Goal: Task Accomplishment & Management: Manage account settings

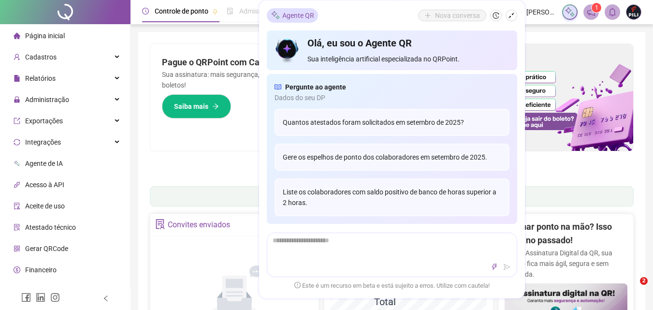
click at [112, 99] on div "Administração" at bounding box center [65, 99] width 126 height 19
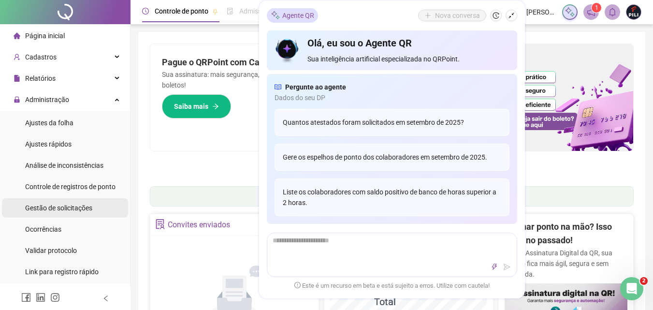
click at [62, 208] on span "Gestão de solicitações" at bounding box center [58, 208] width 67 height 8
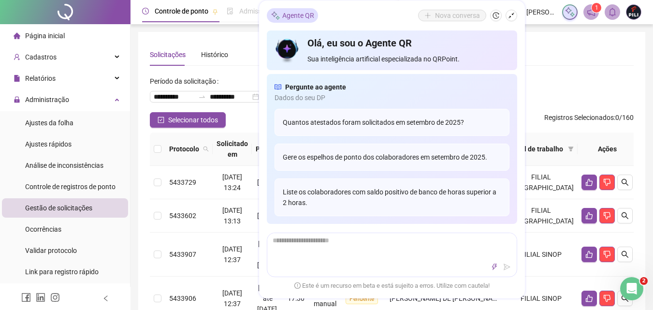
click at [54, 35] on span "Página inicial" at bounding box center [45, 36] width 40 height 8
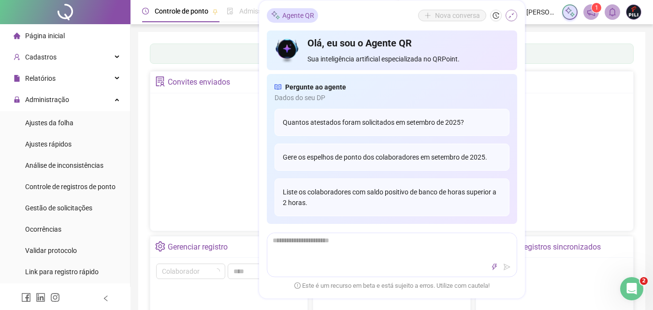
click at [510, 14] on icon "shrink" at bounding box center [511, 15] width 7 height 7
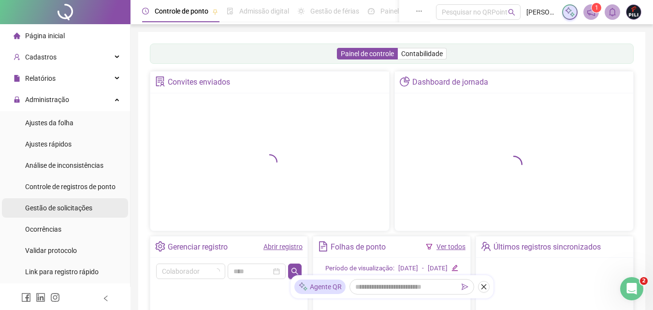
click at [72, 206] on span "Gestão de solicitações" at bounding box center [58, 208] width 67 height 8
click at [66, 208] on span "Gestão de solicitações" at bounding box center [58, 208] width 67 height 8
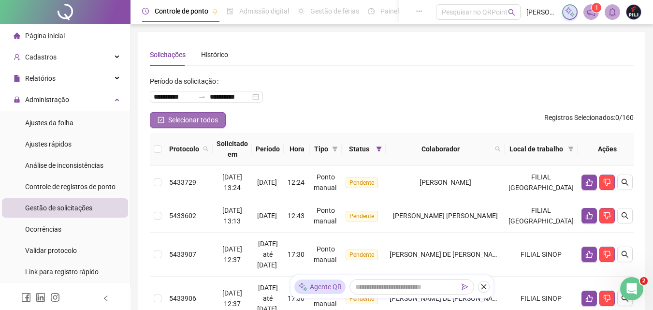
click at [154, 122] on button "Selecionar todos" at bounding box center [188, 119] width 76 height 15
click at [167, 123] on button "Selecionar todos" at bounding box center [188, 119] width 76 height 15
click at [159, 121] on icon "check-square" at bounding box center [161, 120] width 7 height 7
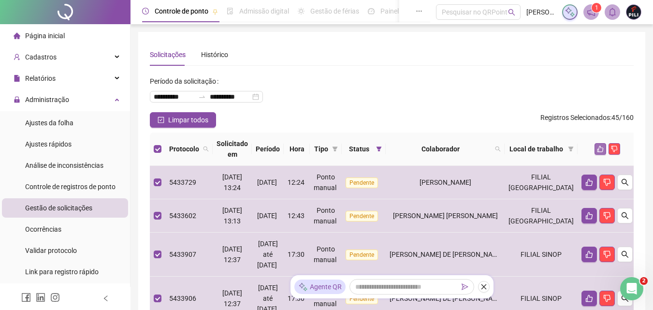
click at [597, 146] on icon "like" at bounding box center [600, 149] width 7 height 7
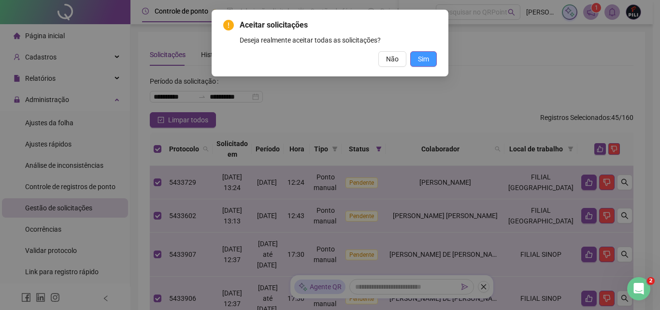
click at [418, 54] on button "Sim" at bounding box center [423, 58] width 27 height 15
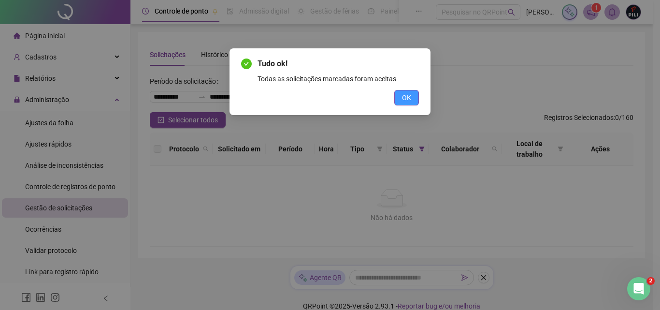
click at [407, 99] on span "OK" at bounding box center [406, 97] width 9 height 11
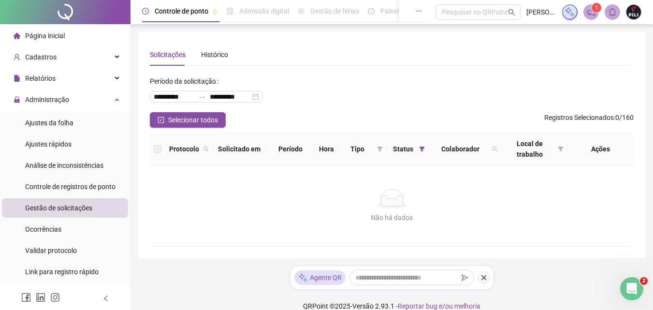
click at [32, 37] on span "Página inicial" at bounding box center [45, 36] width 40 height 8
